Goal: Find specific fact: Find specific fact

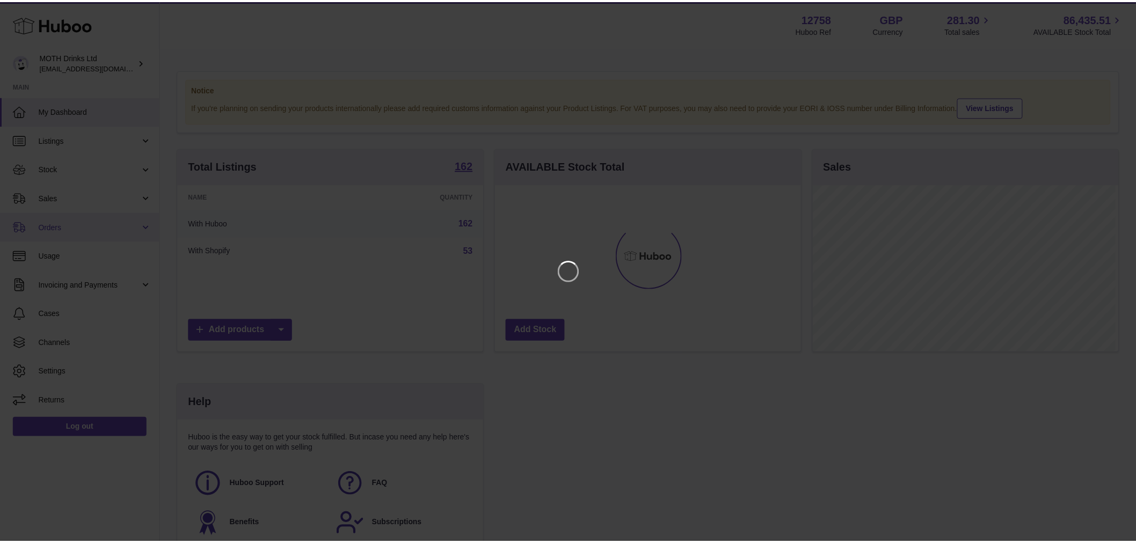
scroll to position [167, 308]
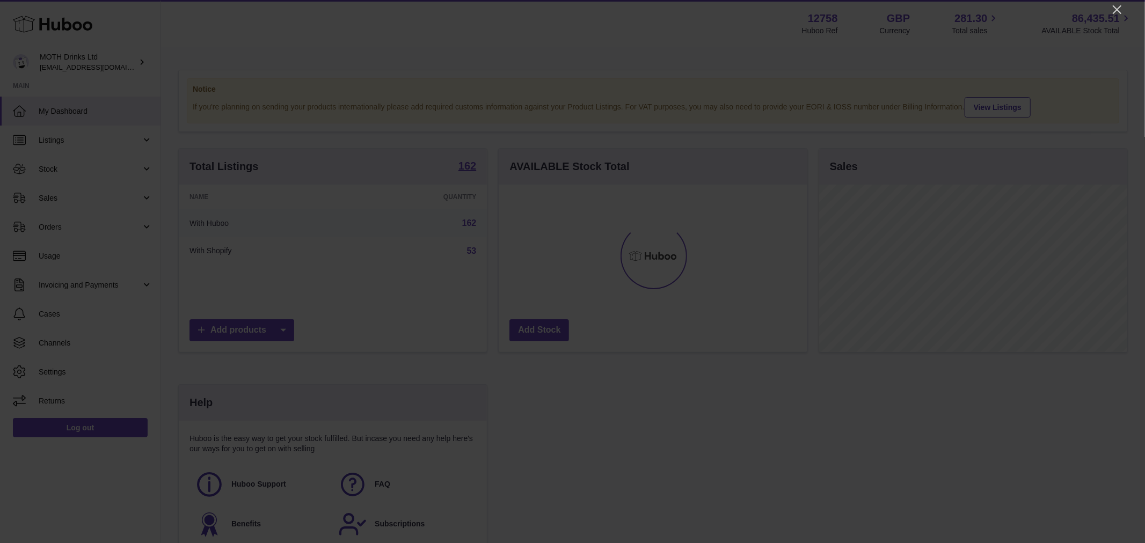
click at [1109, 8] on div at bounding box center [572, 271] width 1145 height 543
click at [1114, 9] on icon "Close" at bounding box center [1117, 9] width 13 height 13
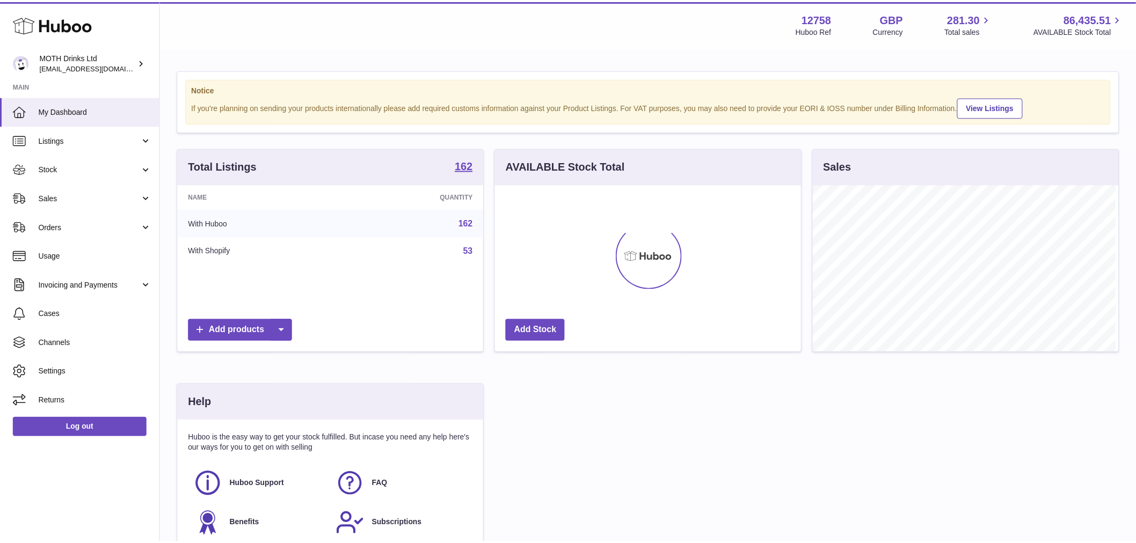
scroll to position [536679, 536542]
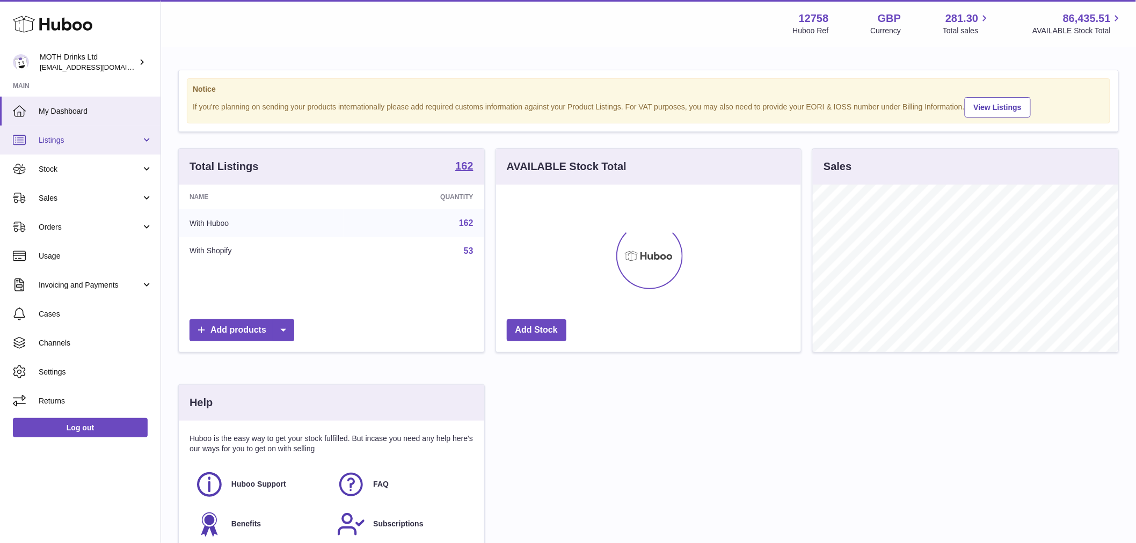
click at [84, 145] on link "Listings" at bounding box center [80, 140] width 161 height 29
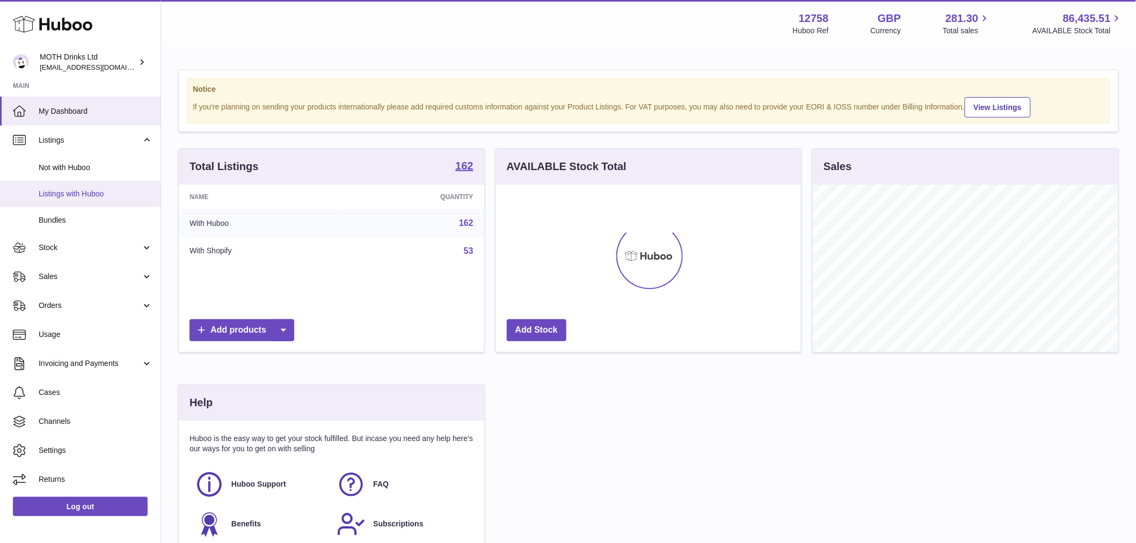
click at [100, 198] on span "Listings with Huboo" at bounding box center [96, 194] width 114 height 10
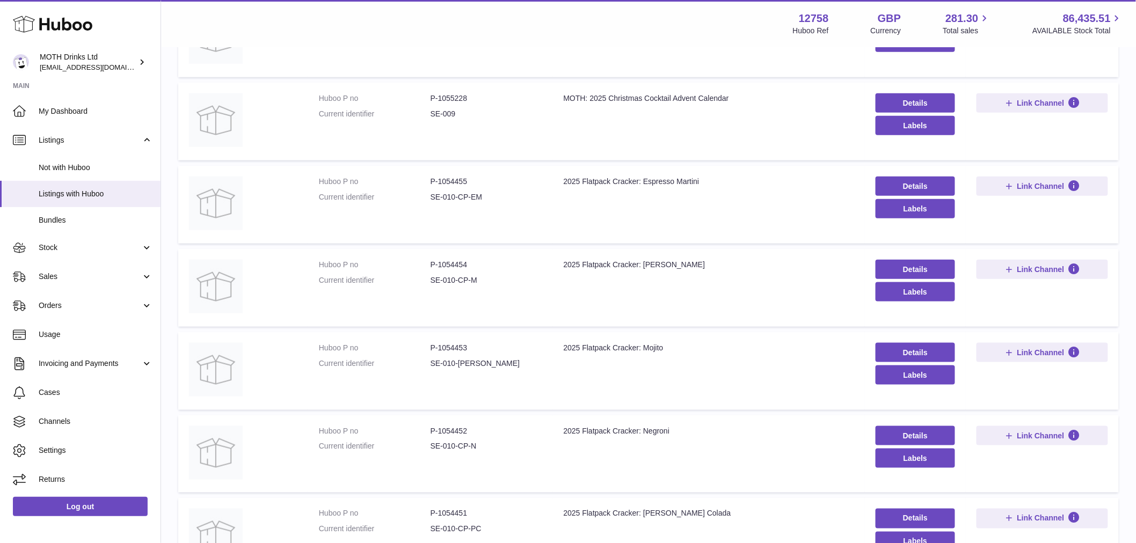
scroll to position [595, 0]
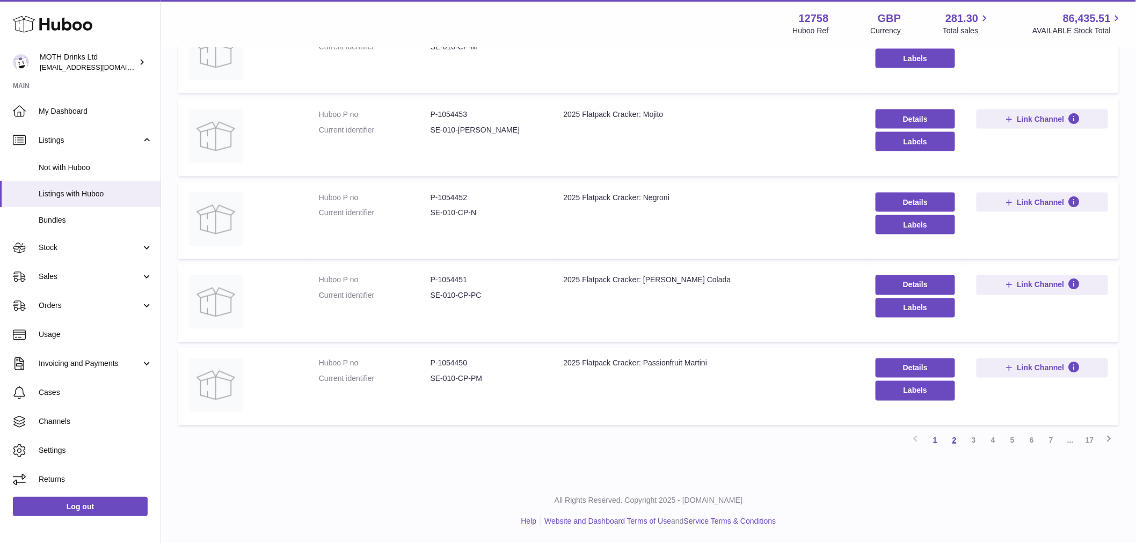
click at [950, 447] on link "2" at bounding box center [954, 440] width 19 height 19
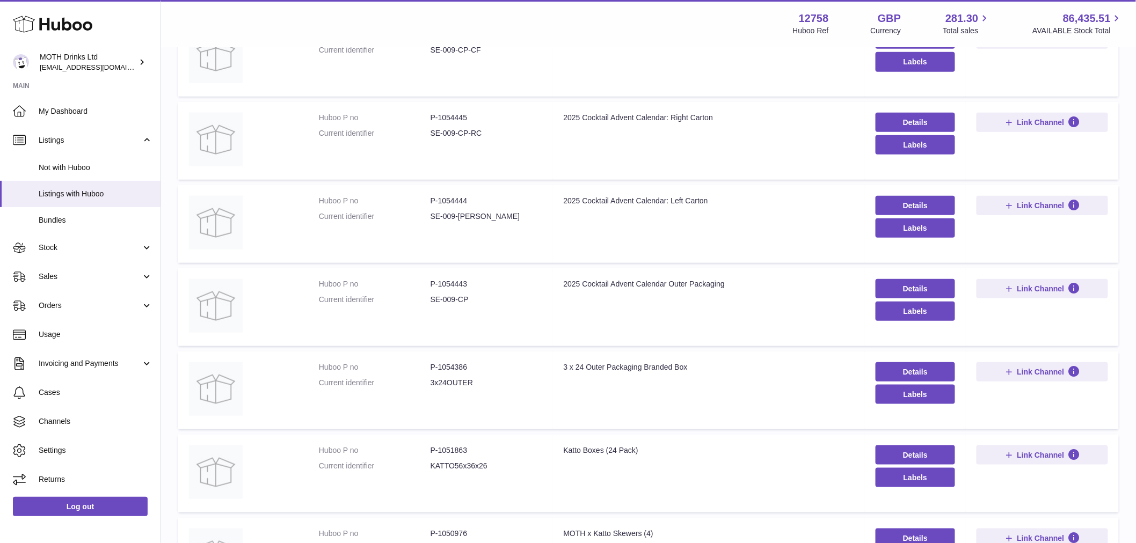
scroll to position [237, 0]
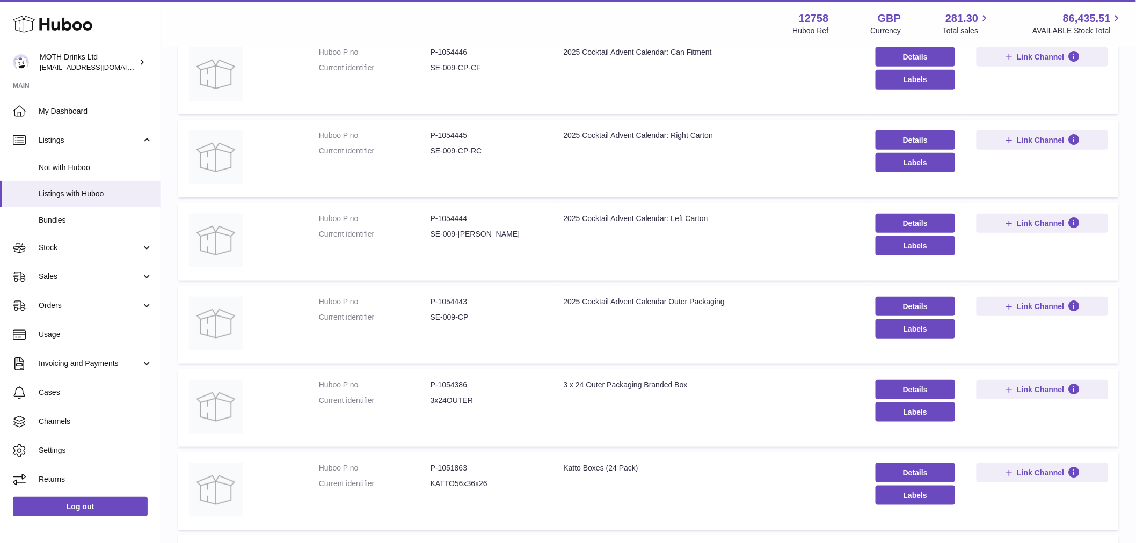
drag, startPoint x: 742, startPoint y: 302, endPoint x: 482, endPoint y: 326, distance: 261.0
click at [482, 326] on tr "Huboo P no P-1054443 Current identifier SE-009-CP Title 2025 Cocktail Advent Ca…" at bounding box center [648, 325] width 941 height 78
click at [629, 255] on td "Title 2025 Cocktail Advent Calendar: Left Carton" at bounding box center [709, 242] width 312 height 78
drag, startPoint x: 653, startPoint y: 218, endPoint x: 447, endPoint y: 217, distance: 206.1
click at [447, 217] on tr "Huboo P no P-1054444 Current identifier SE-009-[PERSON_NAME] Title 2025 Cocktai…" at bounding box center [648, 242] width 941 height 78
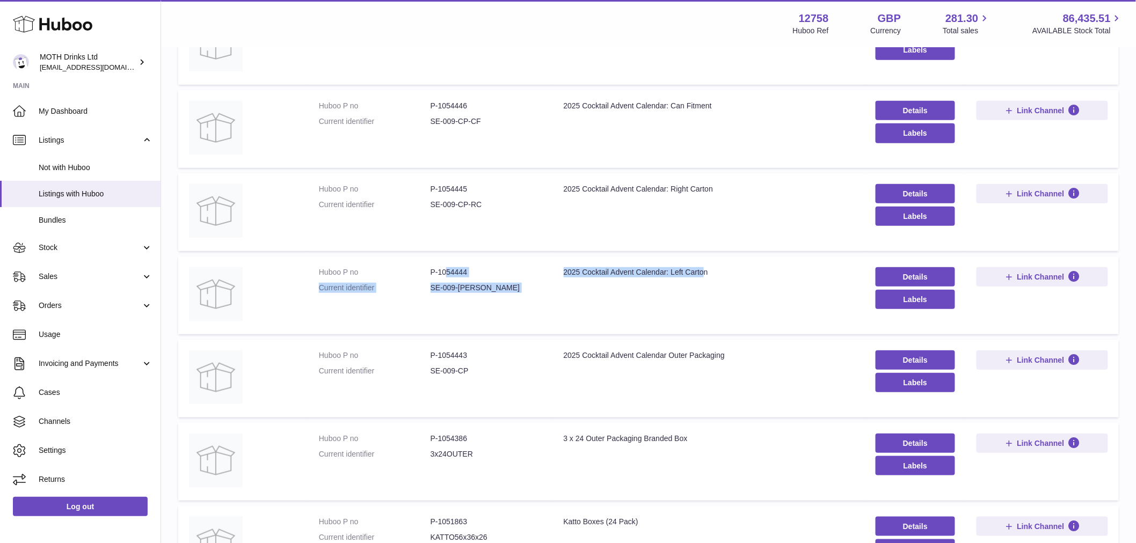
scroll to position [118, 0]
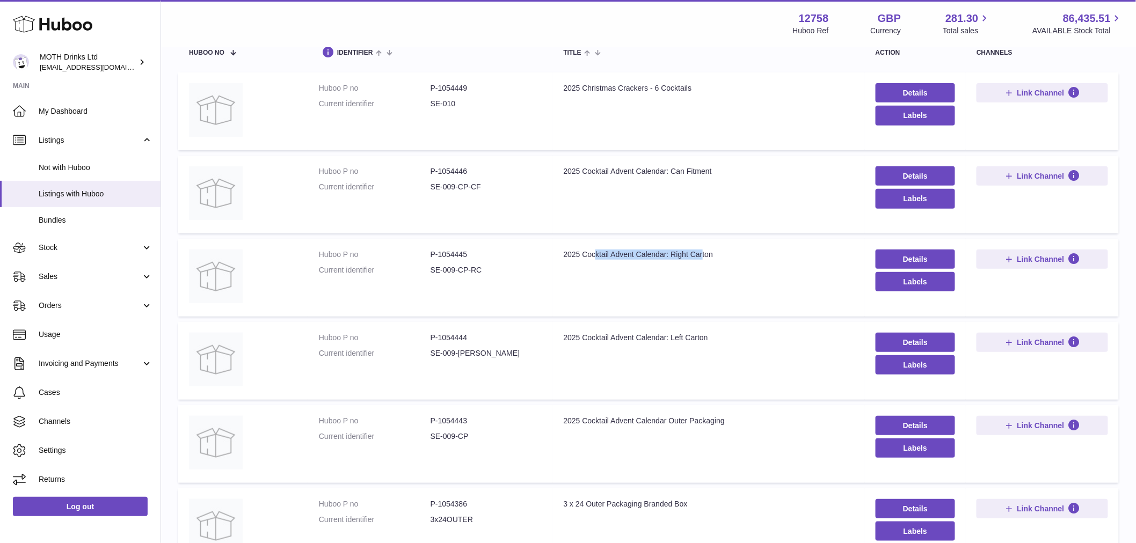
drag, startPoint x: 702, startPoint y: 253, endPoint x: 582, endPoint y: 184, distance: 138.3
click at [475, 230] on tbody "Huboo P no P-1054449 Current identifier SE-010 Title 2025 Christmas Crackers - …" at bounding box center [648, 485] width 941 height 826
drag, startPoint x: 698, startPoint y: 153, endPoint x: 653, endPoint y: 170, distance: 48.3
click at [693, 153] on table "Huboo no identifier title action channels Huboo P no P-1054449 Current identifi…" at bounding box center [648, 467] width 941 height 874
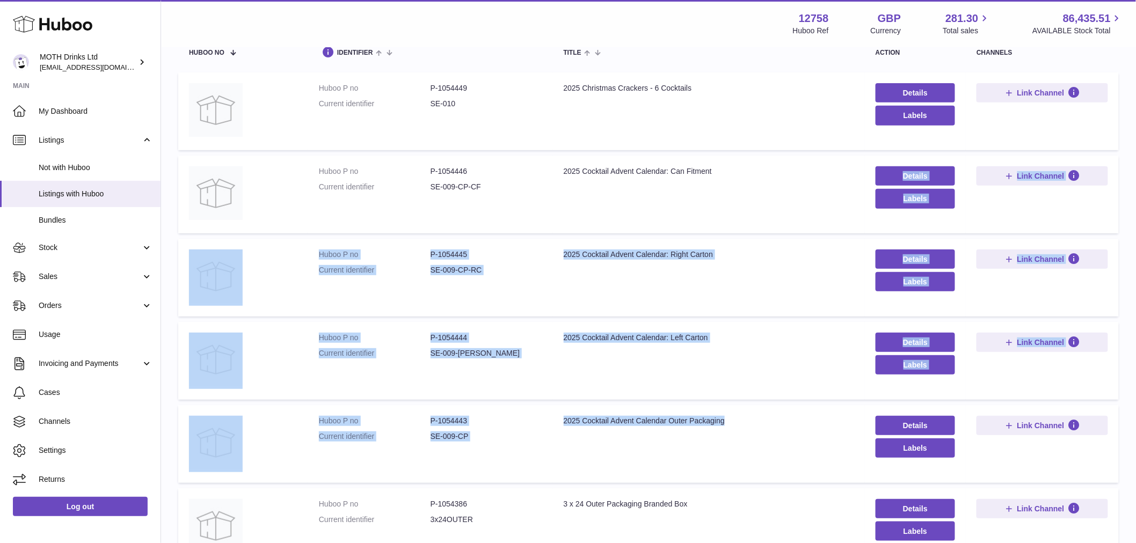
drag, startPoint x: 682, startPoint y: 184, endPoint x: 733, endPoint y: 464, distance: 285.4
click at [733, 464] on tbody "Huboo P no P-1054449 Current identifier SE-010 Title 2025 Christmas Crackers - …" at bounding box center [648, 485] width 941 height 826
click at [566, 265] on td "Title 2025 Cocktail Advent Calendar: Right Carton" at bounding box center [709, 278] width 312 height 78
drag, startPoint x: 427, startPoint y: 176, endPoint x: 725, endPoint y: 431, distance: 392.5
click at [725, 431] on tbody "Huboo P no P-1054449 Current identifier SE-010 Title 2025 Christmas Crackers - …" at bounding box center [648, 485] width 941 height 826
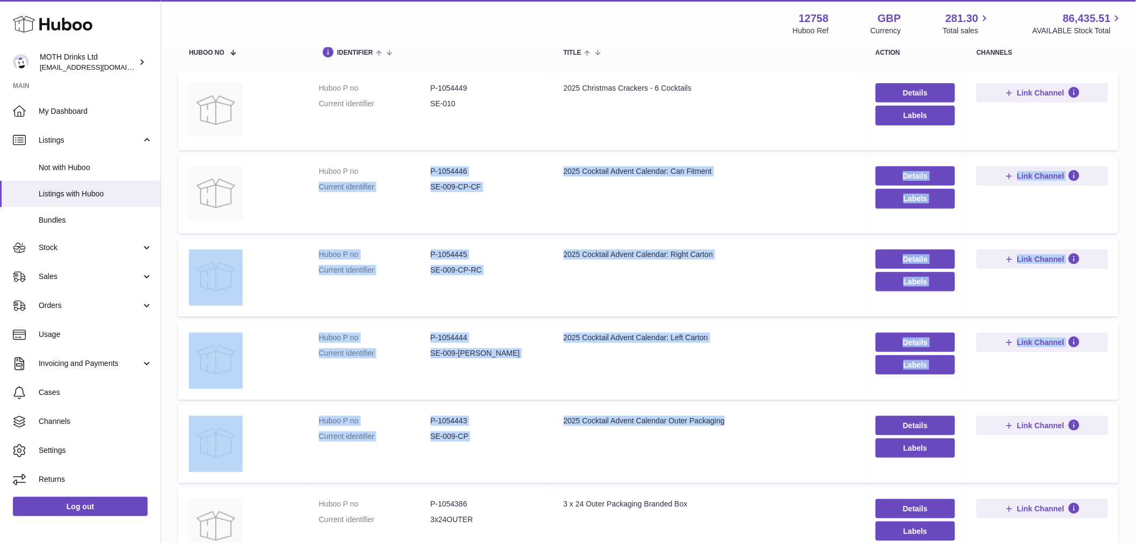
click at [491, 419] on dd "P-1054443" at bounding box center [487, 421] width 112 height 10
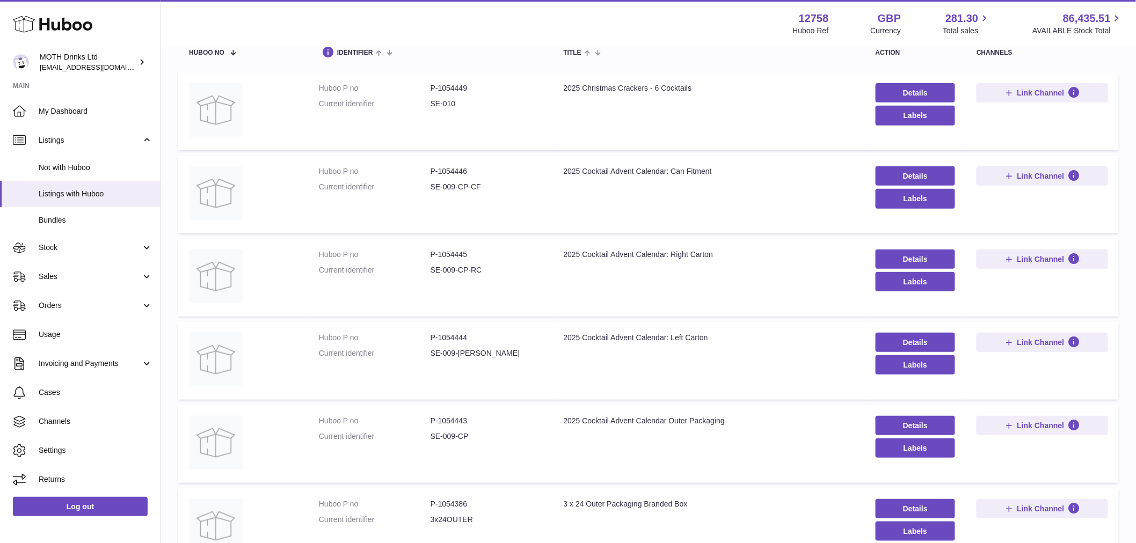
click at [454, 419] on dd "P-1054443" at bounding box center [487, 421] width 112 height 10
copy dd "1054443"
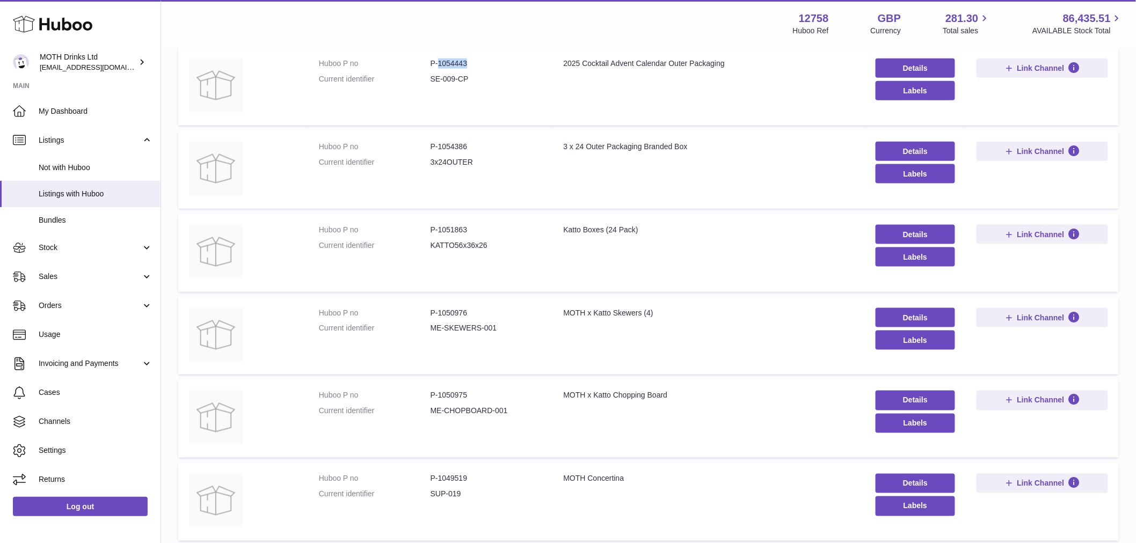
scroll to position [297, 0]
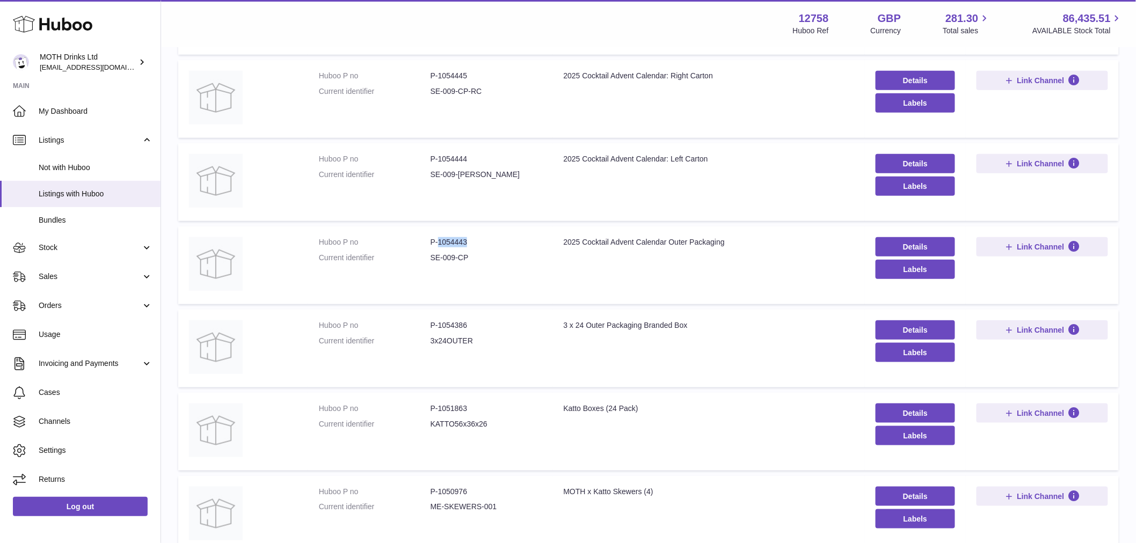
copy dd "1054443"
click at [456, 156] on dd "P-1054444" at bounding box center [487, 159] width 112 height 10
copy dd "1054444"
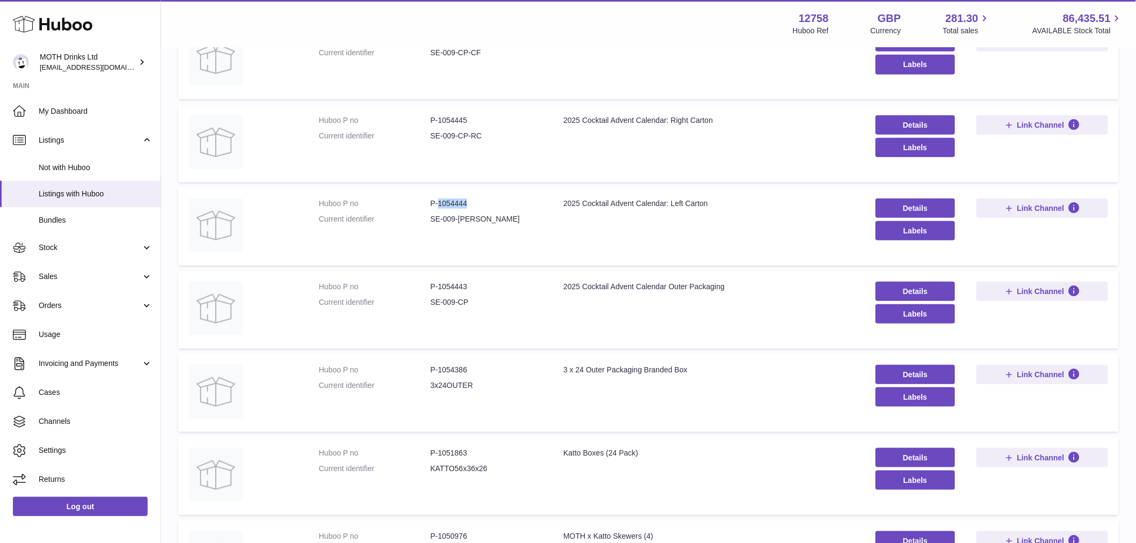
scroll to position [178, 0]
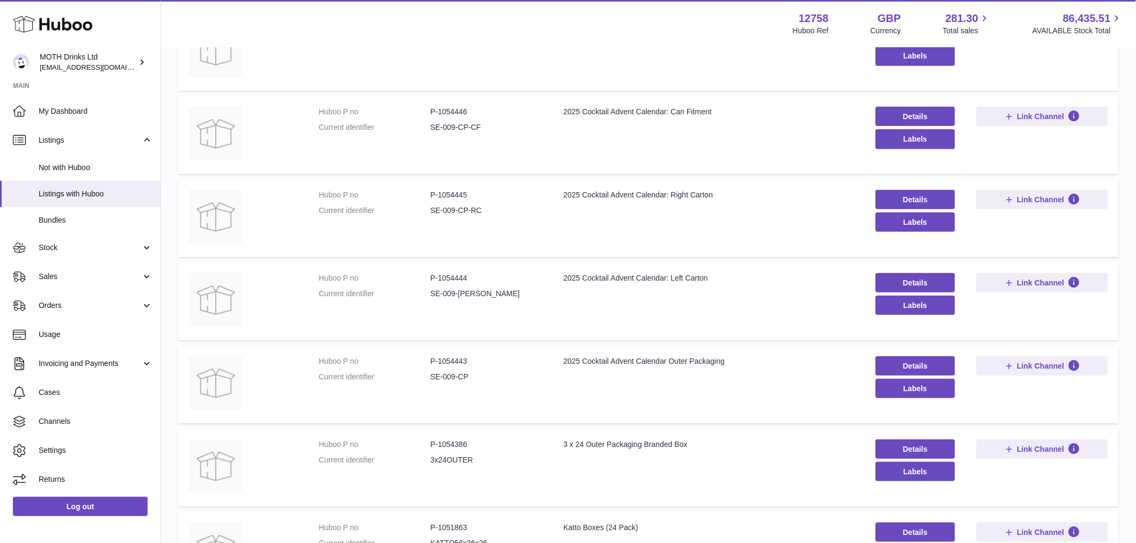
click at [462, 186] on td "Huboo P no P-1054445 Current identifier SE-009-CP-RC" at bounding box center [430, 218] width 245 height 78
click at [460, 196] on dd "P-1054445" at bounding box center [487, 195] width 112 height 10
copy dd "1054445"
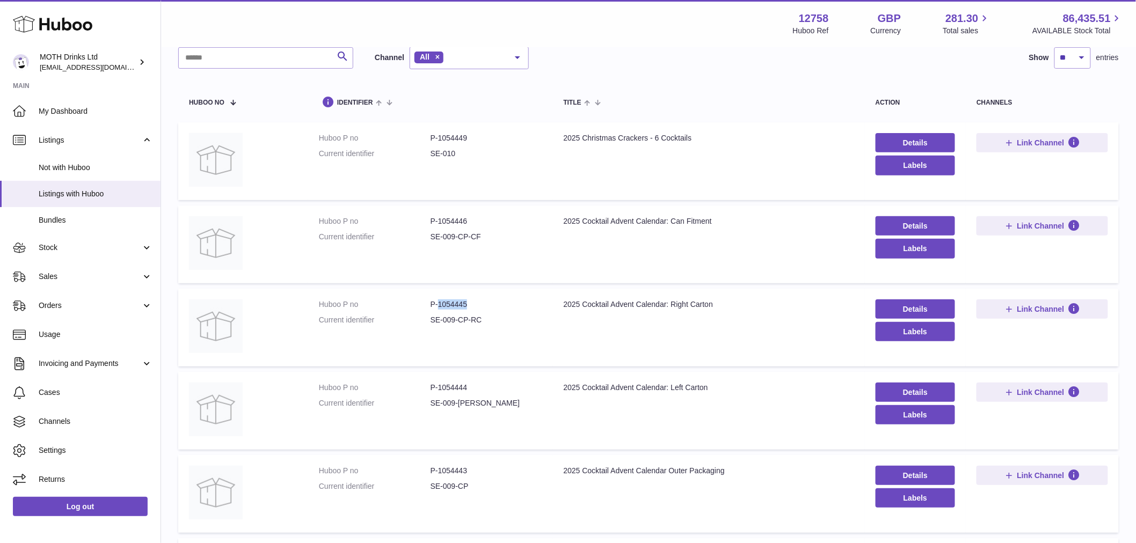
scroll to position [58, 0]
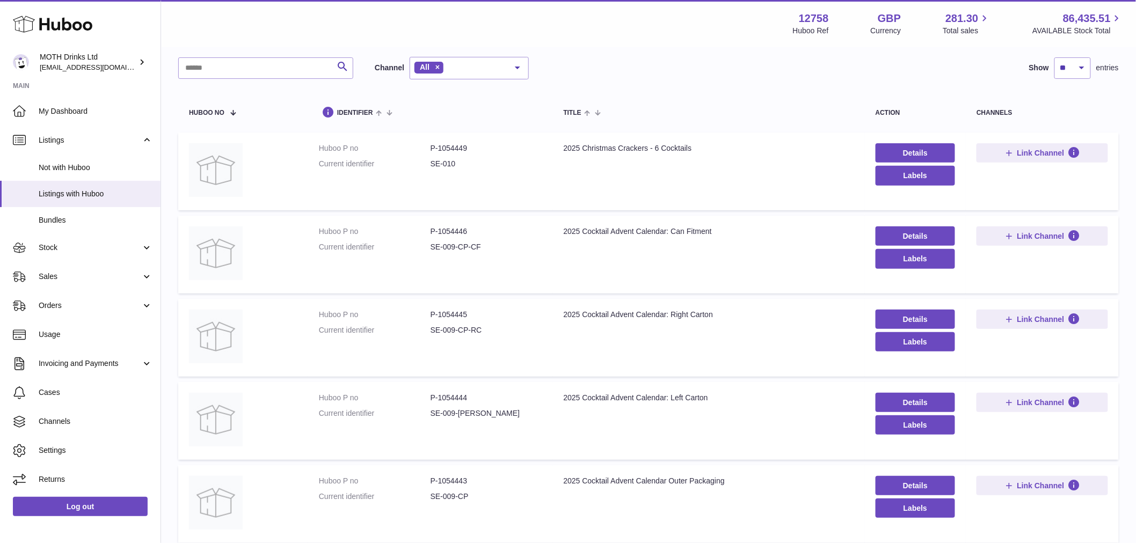
click at [455, 226] on td "Huboo P no P-1054446 Current identifier SE-009-CP-CF" at bounding box center [430, 255] width 245 height 78
copy dd "1054446"
click at [447, 309] on td "Huboo P no P-1054445 Current identifier SE-009-CP-RC" at bounding box center [430, 338] width 245 height 78
click at [447, 314] on dd "P-1054445" at bounding box center [487, 315] width 112 height 10
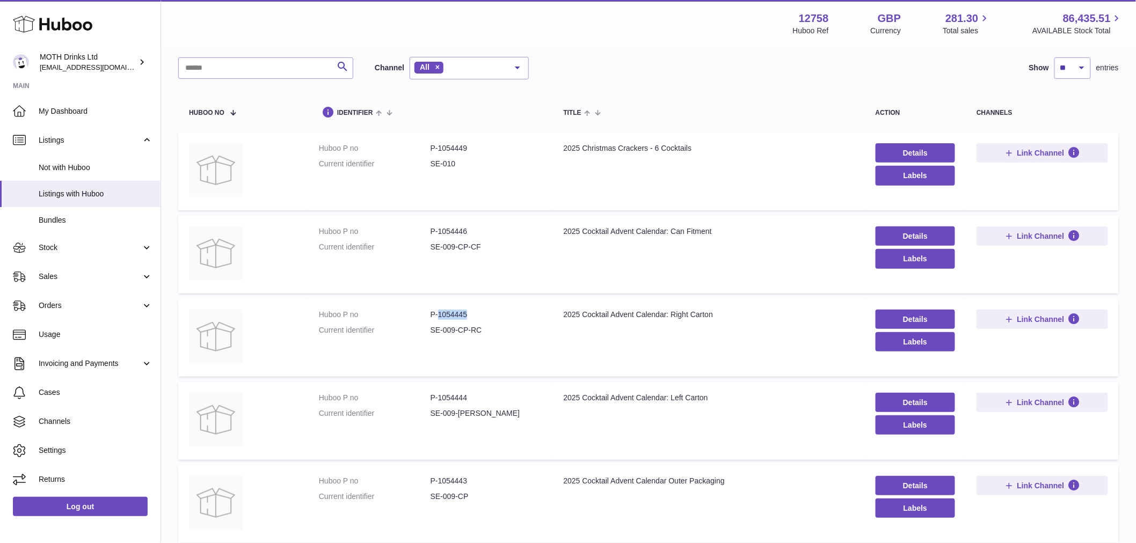
click at [449, 314] on dd "P-1054445" at bounding box center [487, 315] width 112 height 10
click at [455, 315] on dd "P-1054445" at bounding box center [487, 315] width 112 height 10
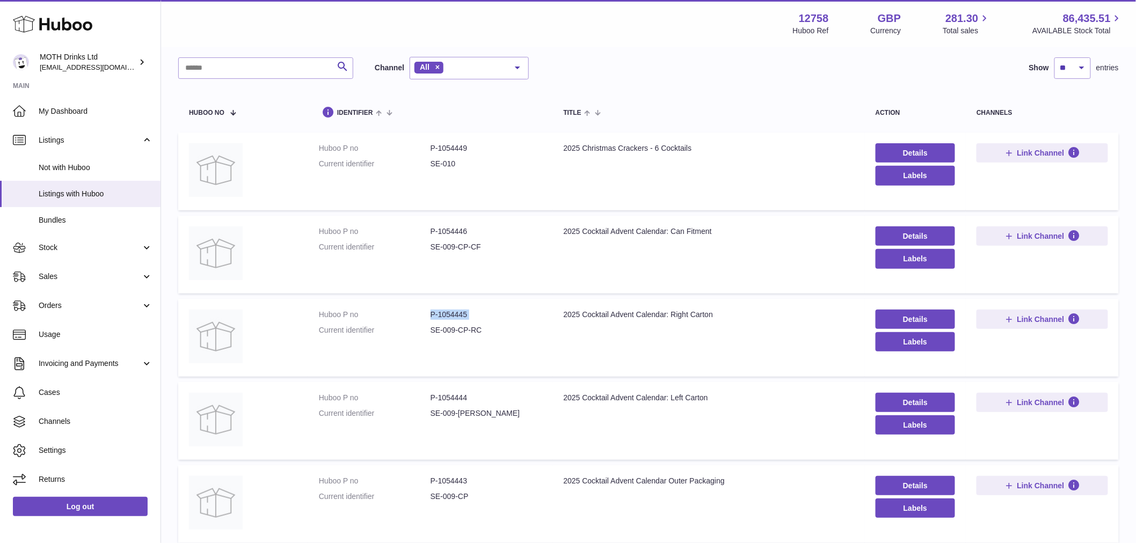
copy dl "P-1054445"
